Goal: Information Seeking & Learning: Learn about a topic

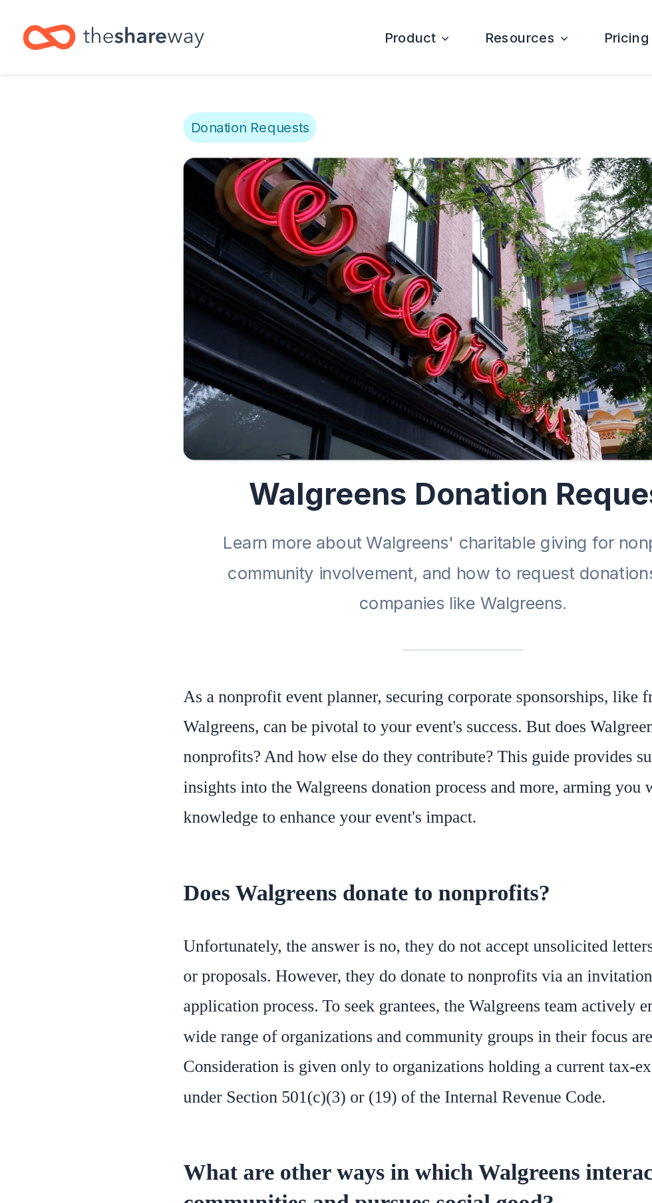
click at [112, 23] on icon "Home" at bounding box center [101, 26] width 85 height 27
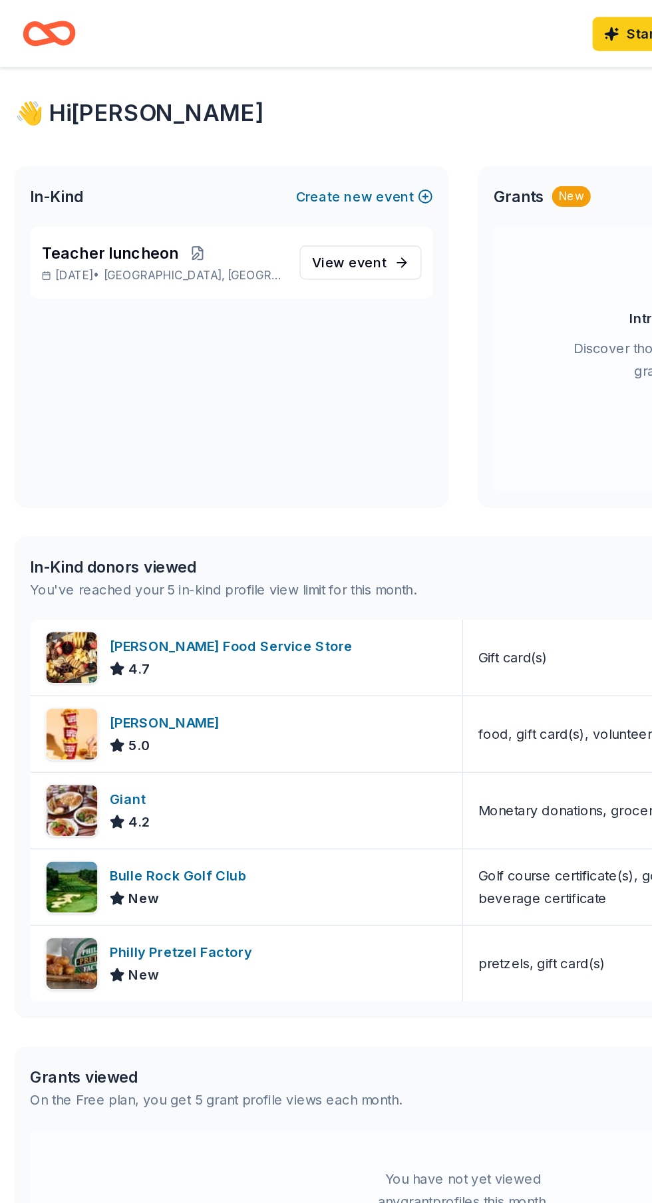
click at [159, 676] on div "Philly Pretzel Factory" at bounding box center [129, 670] width 105 height 16
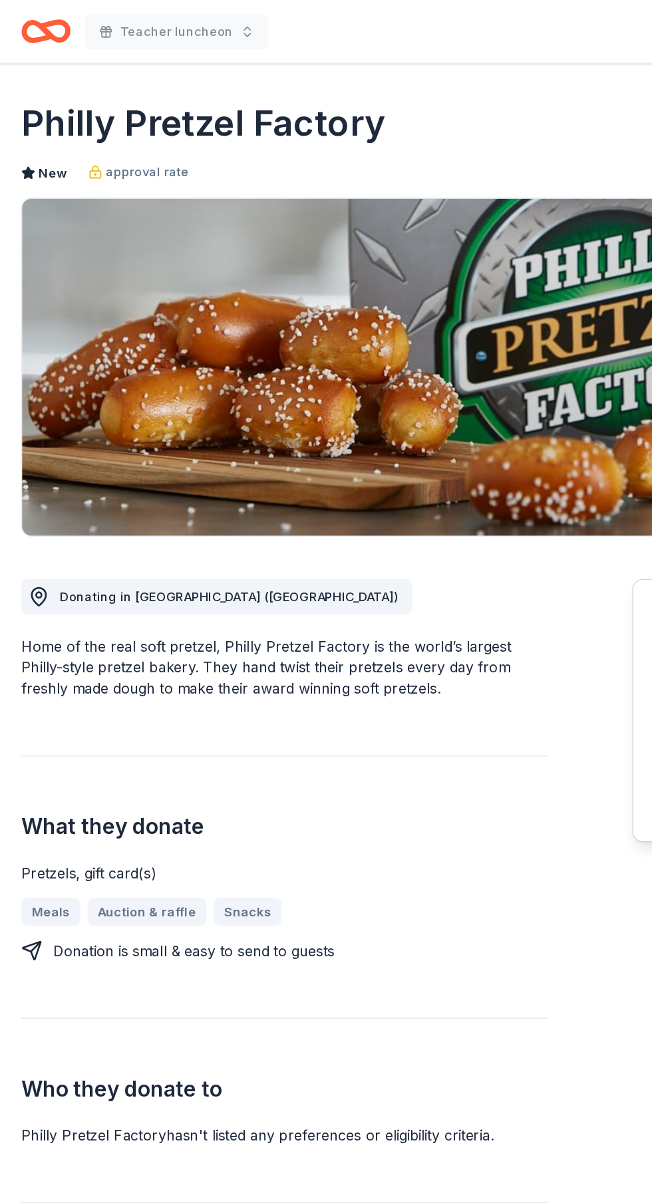
click at [159, 450] on span "Donating in [GEOGRAPHIC_DATA] ([GEOGRAPHIC_DATA])" at bounding box center [172, 449] width 255 height 11
click at [35, 458] on div "Donating in [GEOGRAPHIC_DATA] ([GEOGRAPHIC_DATA])" at bounding box center [163, 449] width 295 height 27
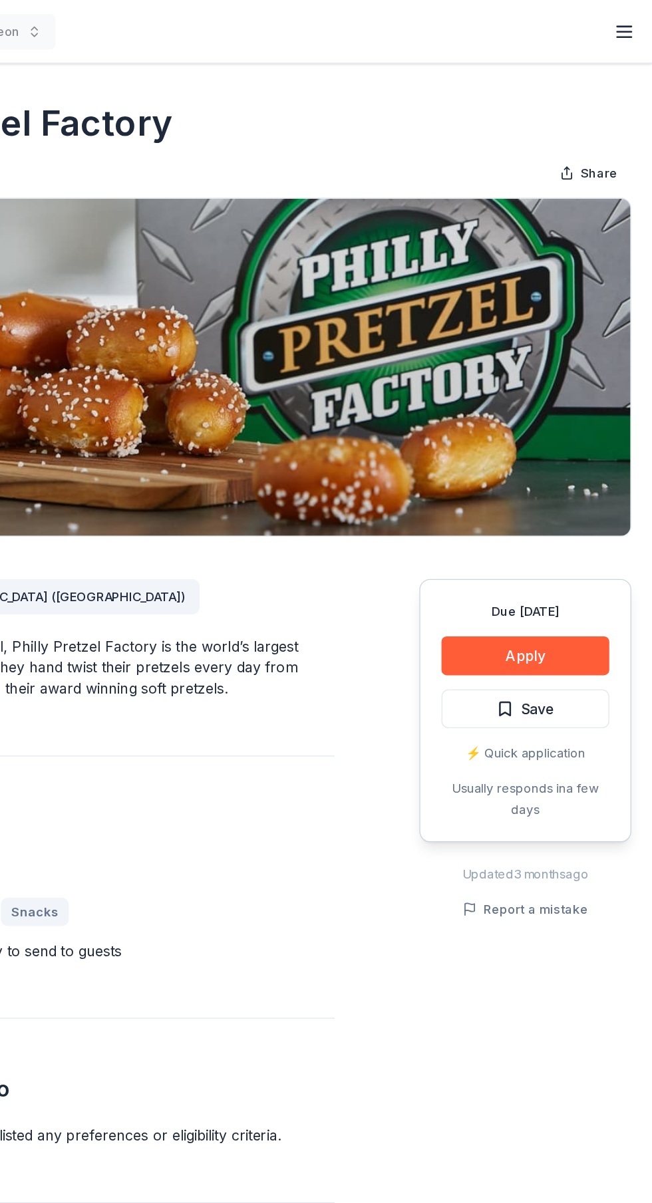
click at [624, 25] on icon "button" at bounding box center [630, 24] width 16 height 16
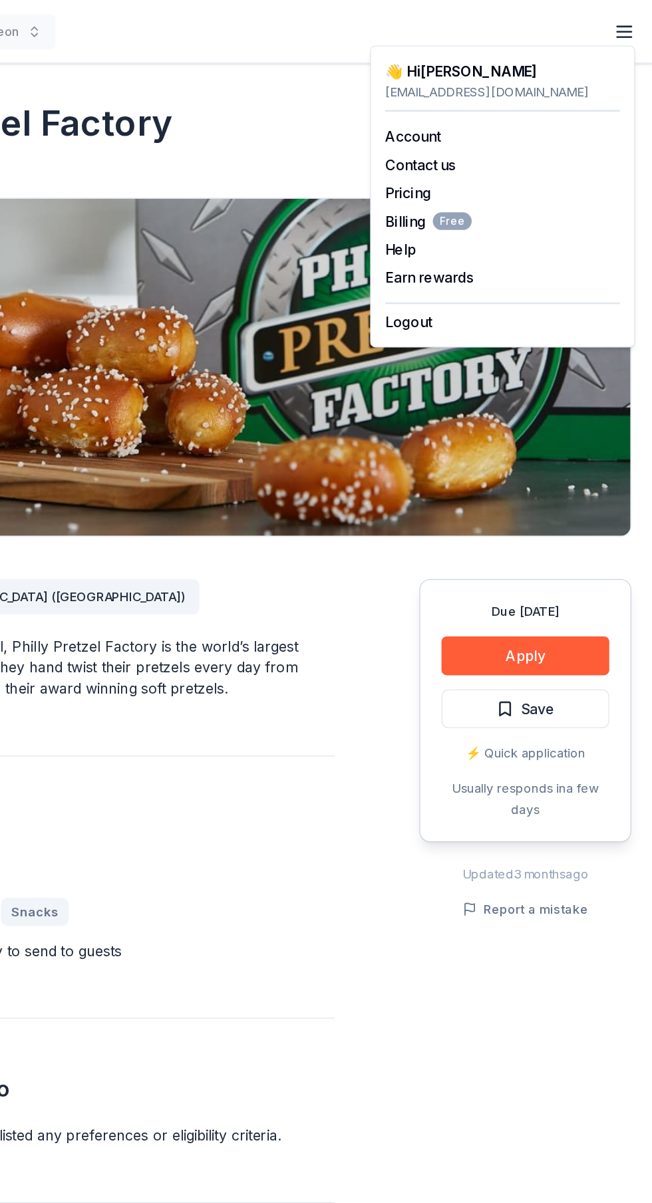
click at [483, 123] on button "Contact us" at bounding box center [476, 124] width 53 height 16
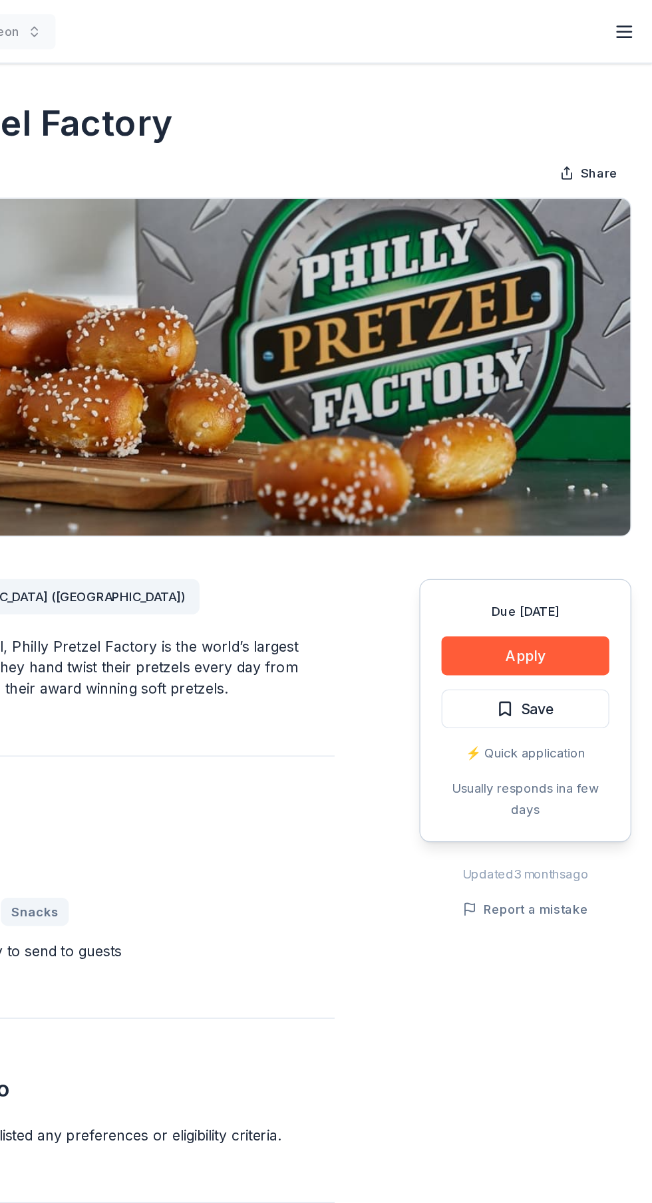
click at [630, 28] on line "button" at bounding box center [630, 28] width 11 height 0
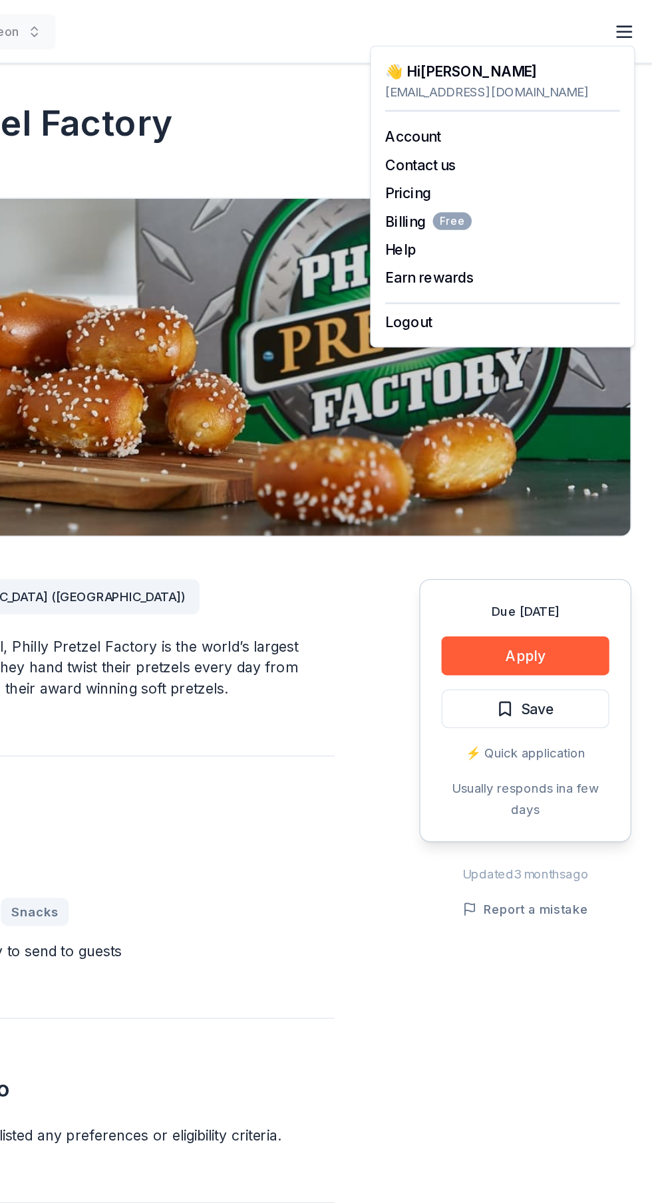
click at [489, 100] on link "Account" at bounding box center [471, 102] width 42 height 13
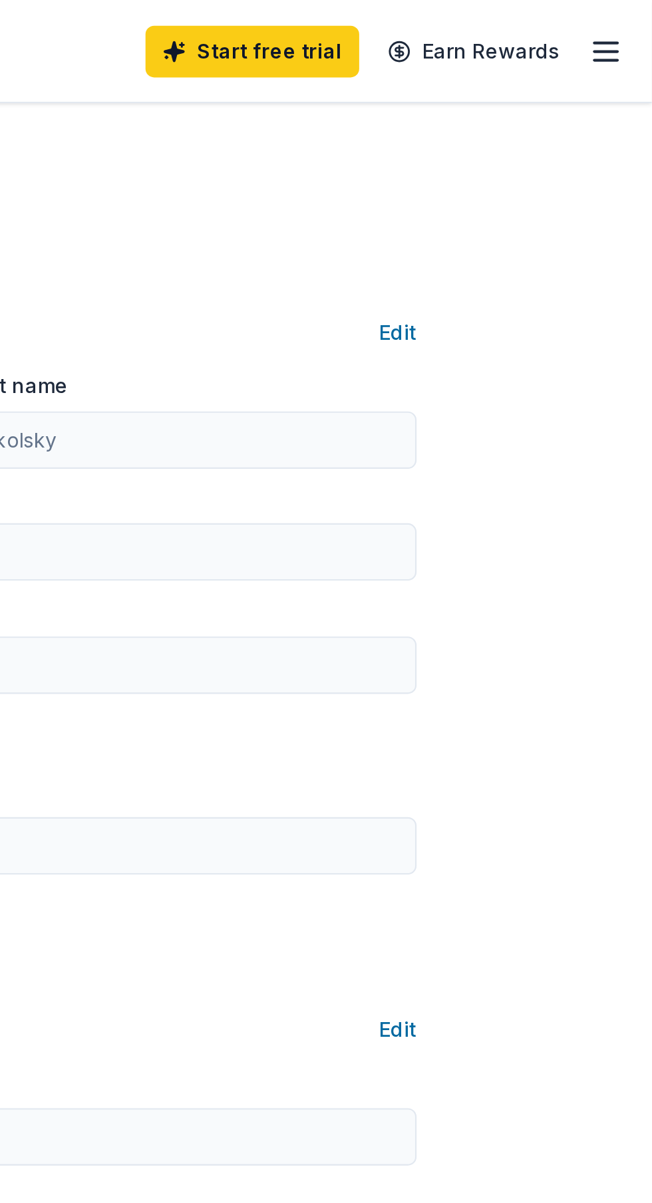
click at [628, 25] on icon "button" at bounding box center [630, 24] width 16 height 16
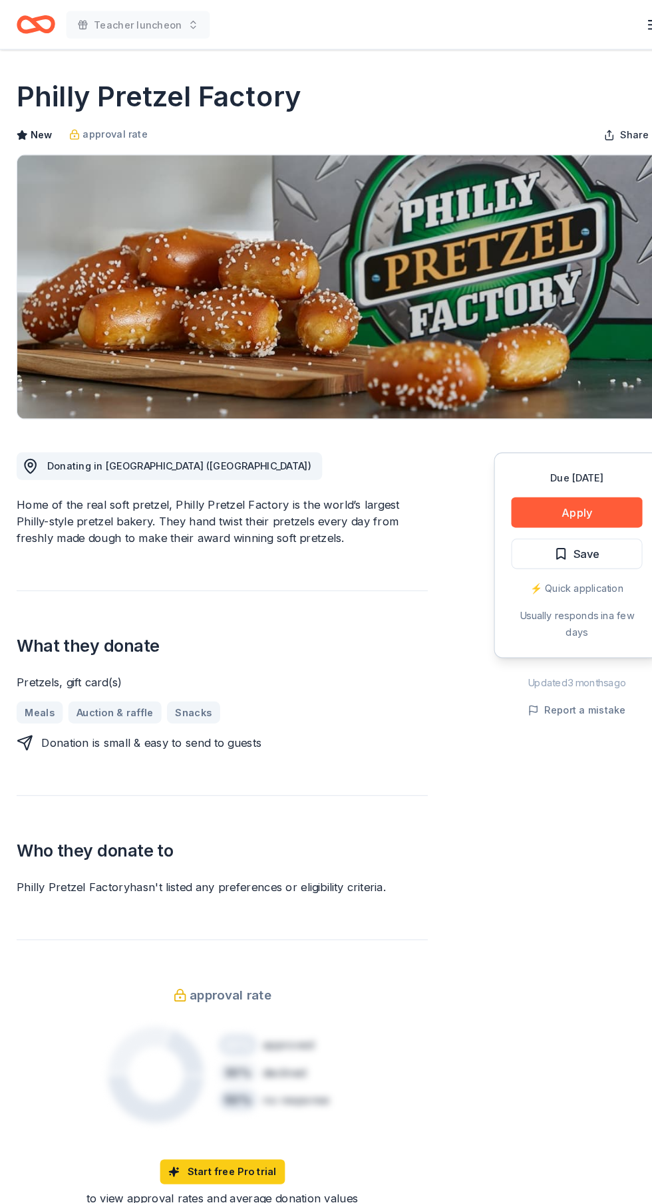
click at [44, 17] on icon "Home" at bounding box center [41, 23] width 21 height 13
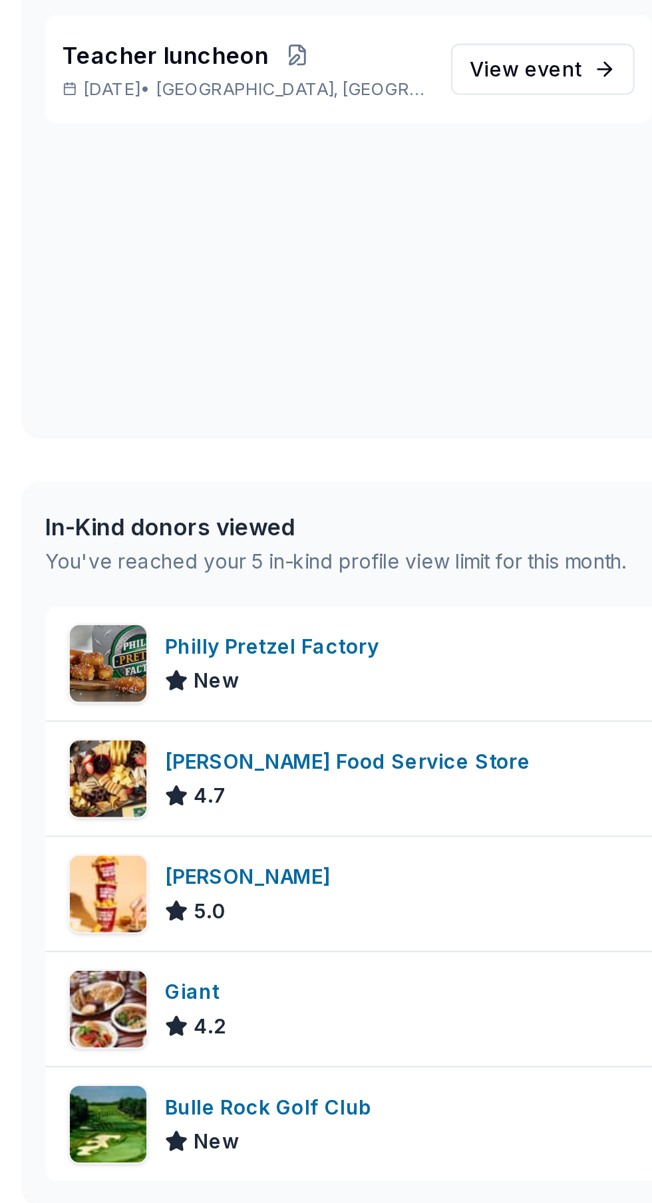
click at [90, 630] on span "4.2" at bounding box center [97, 632] width 15 height 16
